Goal: Information Seeking & Learning: Learn about a topic

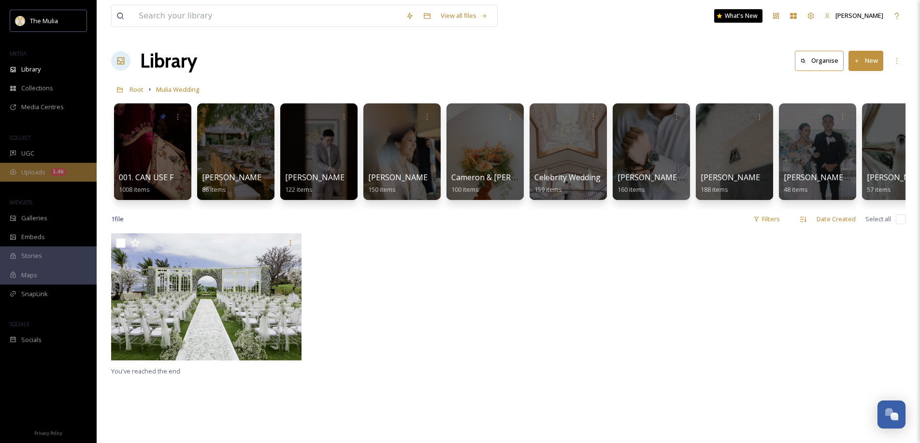
click at [35, 168] on span "Uploads" at bounding box center [33, 172] width 24 height 9
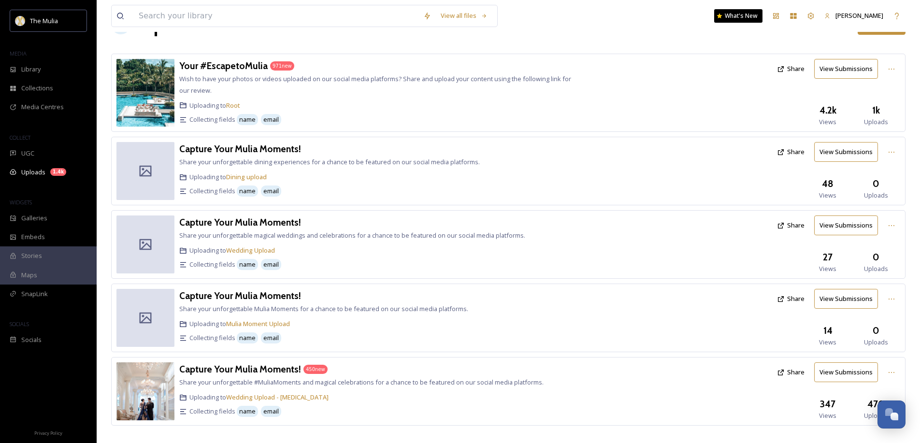
scroll to position [48, 0]
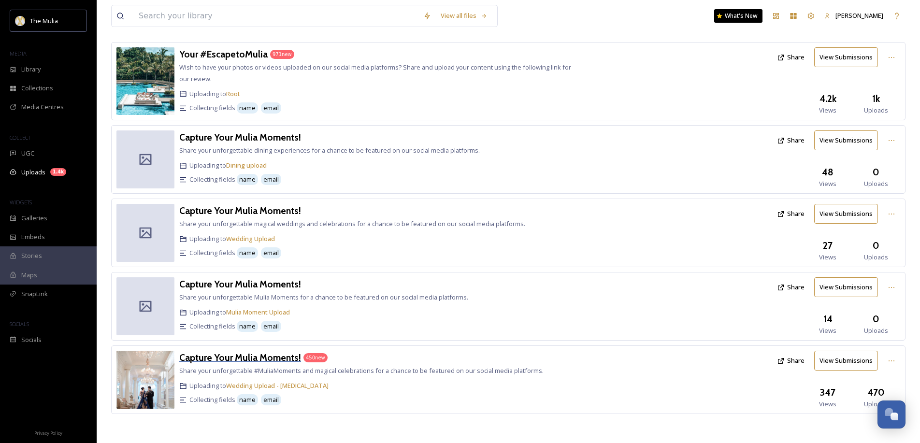
click at [289, 357] on h3 "Capture Your Mulia Moments!" at bounding box center [240, 358] width 122 height 12
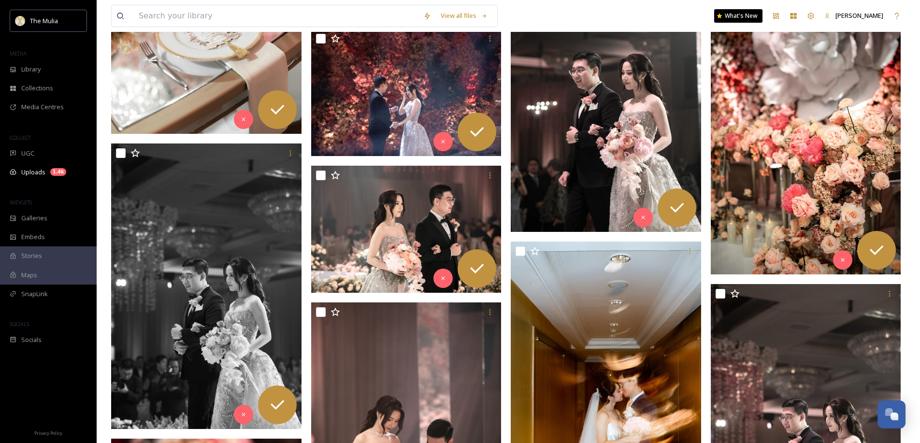
scroll to position [13844, 0]
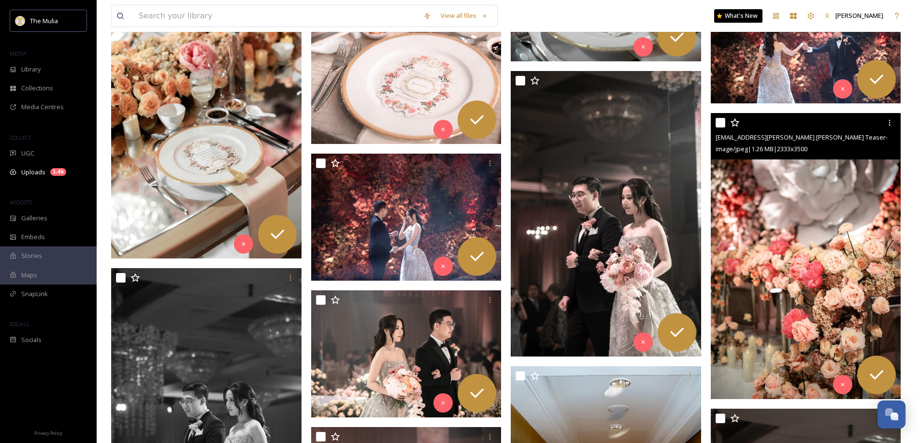
click at [835, 235] on img at bounding box center [806, 257] width 190 height 286
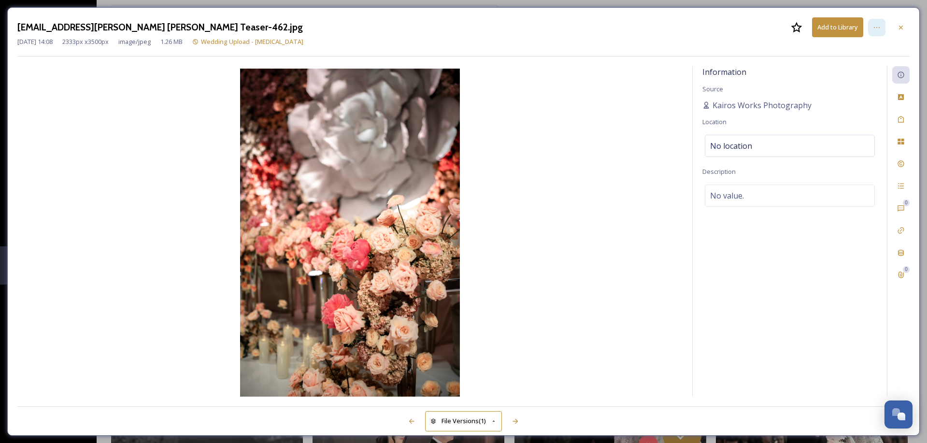
click at [881, 26] on div at bounding box center [876, 27] width 17 height 17
click at [840, 284] on div "Information Source Kairos Works Photography Location No location Description No…" at bounding box center [790, 231] width 194 height 330
click at [879, 28] on icon at bounding box center [877, 27] width 6 height 1
click at [621, 98] on img at bounding box center [349, 234] width 665 height 330
click at [904, 28] on icon at bounding box center [901, 28] width 8 height 8
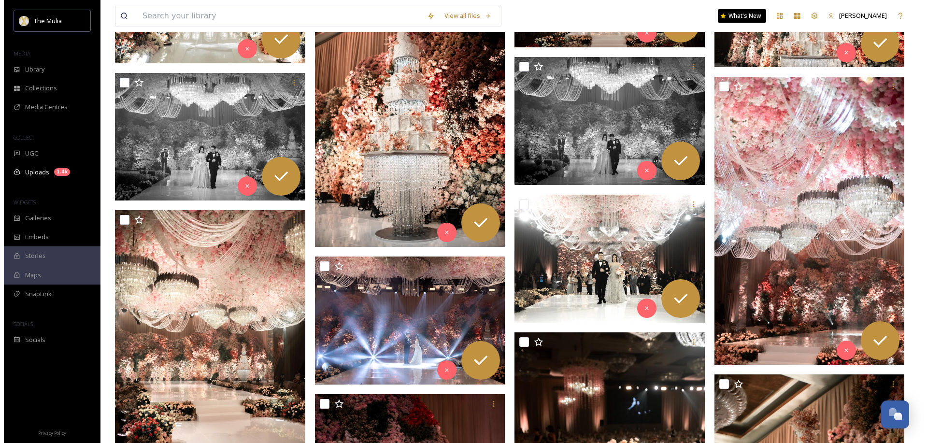
scroll to position [10958, 0]
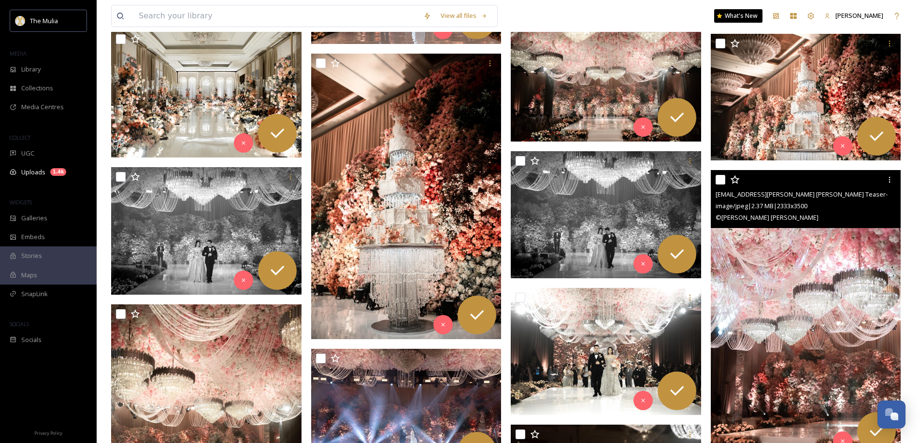
click at [817, 248] on img at bounding box center [806, 313] width 190 height 286
